Goal: Obtain resource: Obtain resource

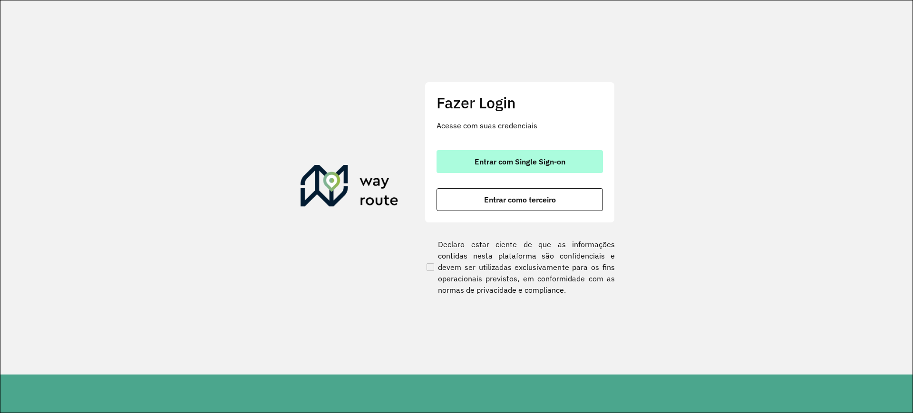
click at [470, 167] on button "Entrar com Single Sign-on" at bounding box center [519, 161] width 166 height 23
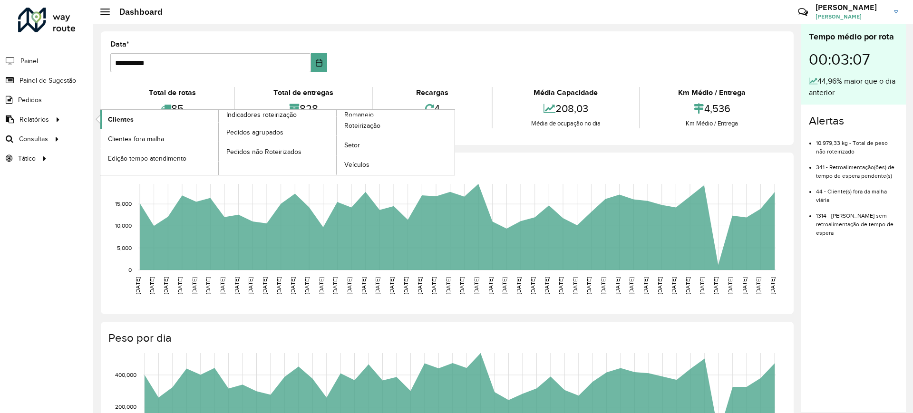
click at [123, 121] on span "Clientes" at bounding box center [121, 120] width 26 height 10
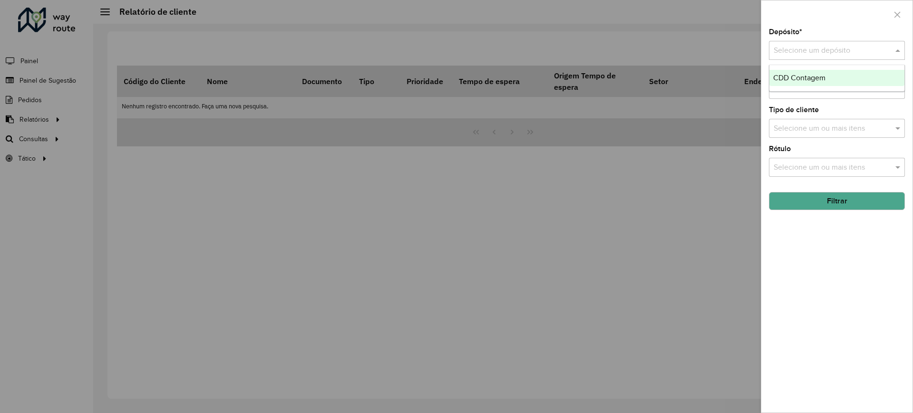
click at [850, 53] on input "text" at bounding box center [826, 50] width 107 height 11
click at [816, 80] on span "CDD Contagem" at bounding box center [799, 78] width 52 height 8
click at [848, 159] on div "Selecione um ou mais itens" at bounding box center [837, 167] width 136 height 19
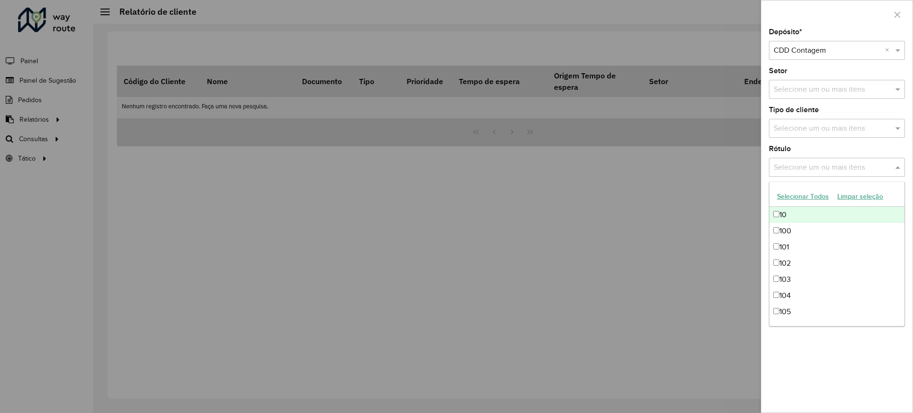
click at [847, 169] on input "text" at bounding box center [832, 167] width 122 height 11
click at [845, 172] on input "text" at bounding box center [832, 167] width 122 height 11
click at [781, 376] on div "Depósito * Selecione um depósito × CDD Contagem × Setor Selecione um ou mais it…" at bounding box center [836, 221] width 151 height 384
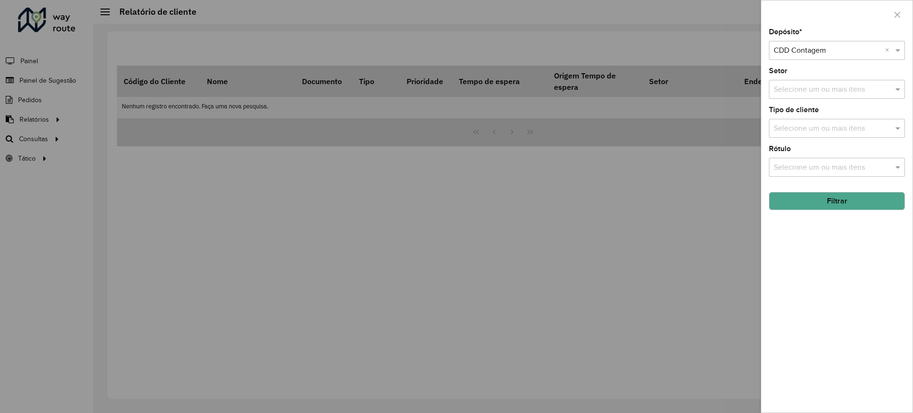
click at [849, 195] on button "Filtrar" at bounding box center [837, 201] width 136 height 18
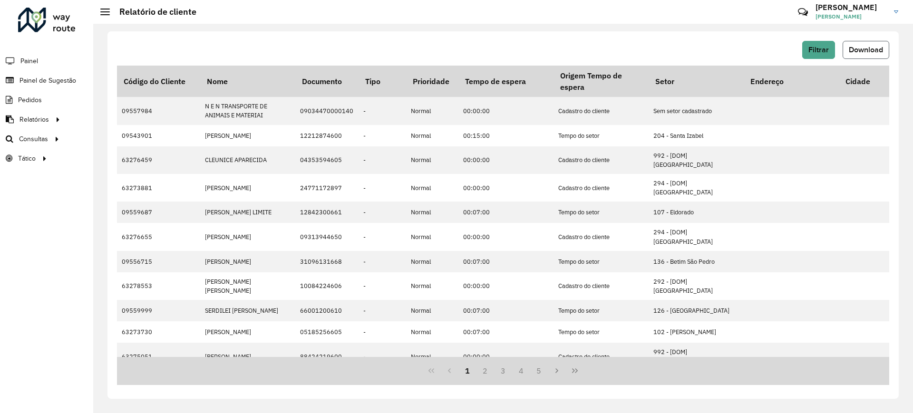
click at [866, 53] on span "Download" at bounding box center [866, 50] width 34 height 8
